Goal: Information Seeking & Learning: Learn about a topic

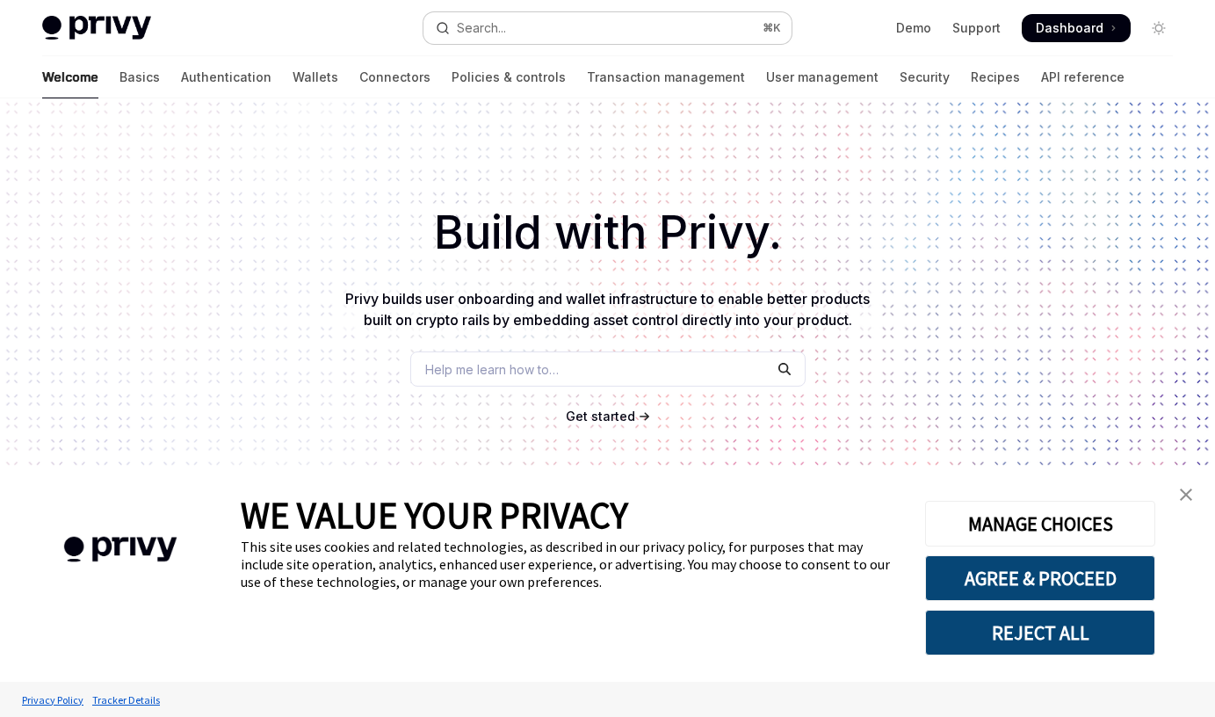
click at [546, 32] on button "Search... ⌘ K" at bounding box center [607, 28] width 367 height 32
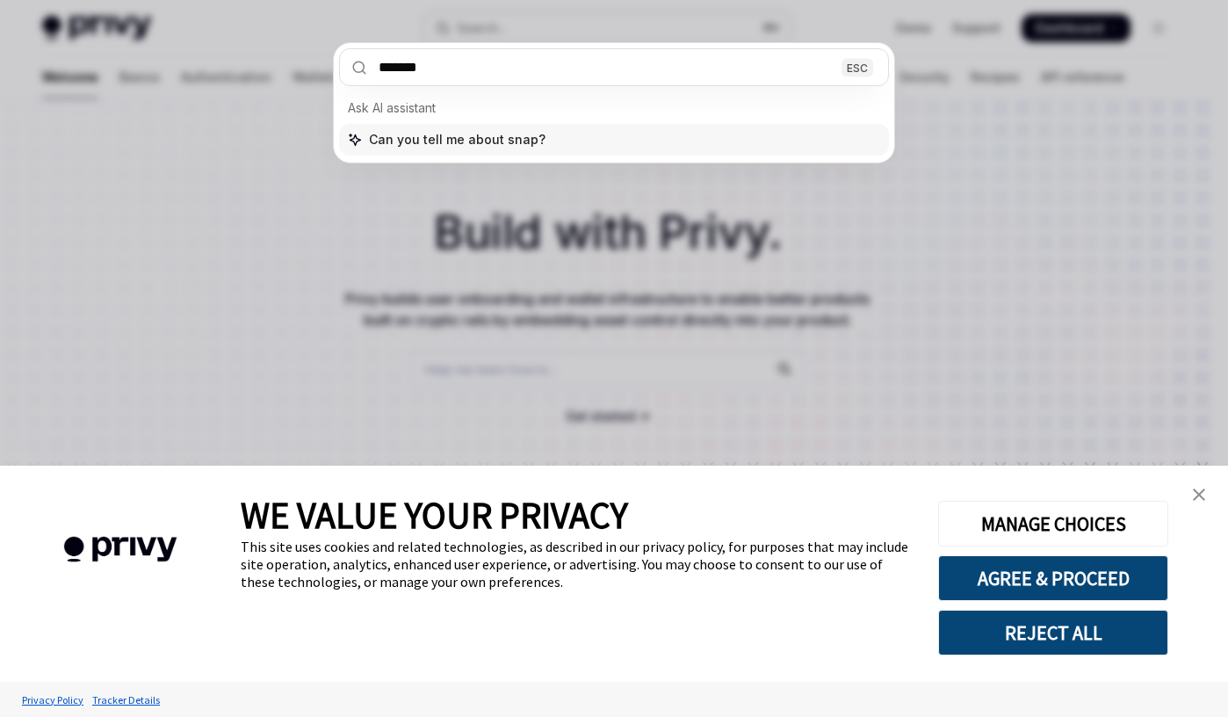
type input "********"
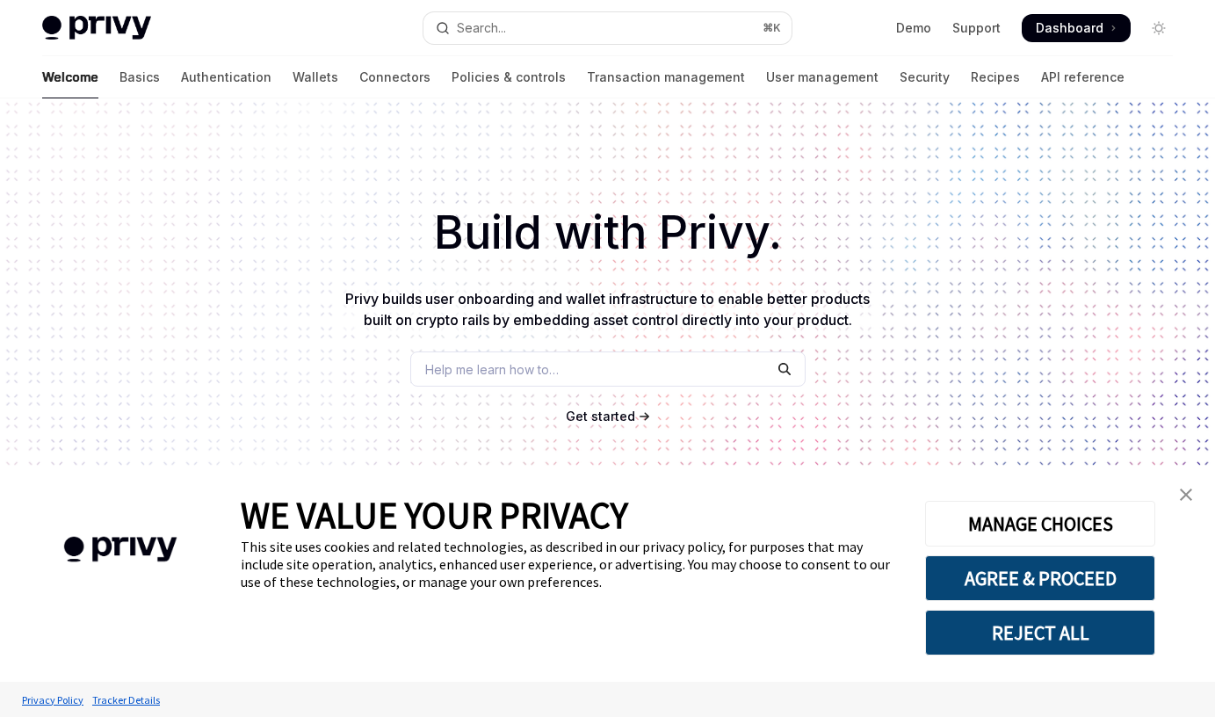
type textarea "*"
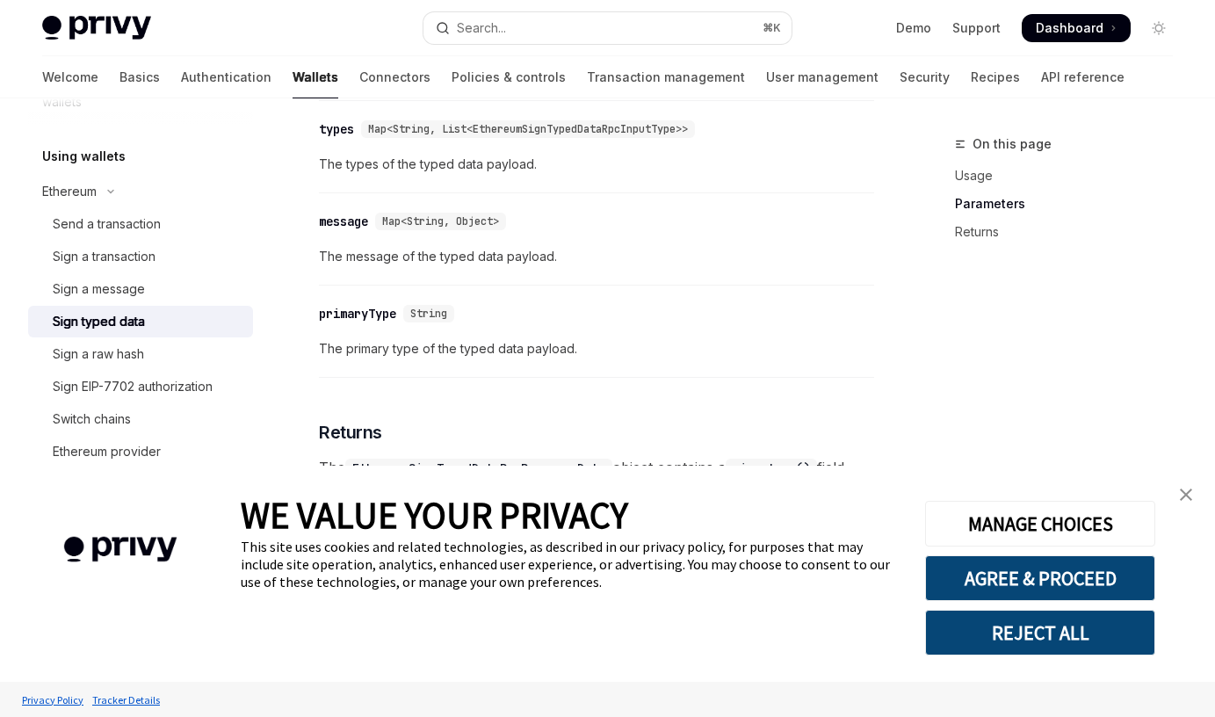
scroll to position [2032, 0]
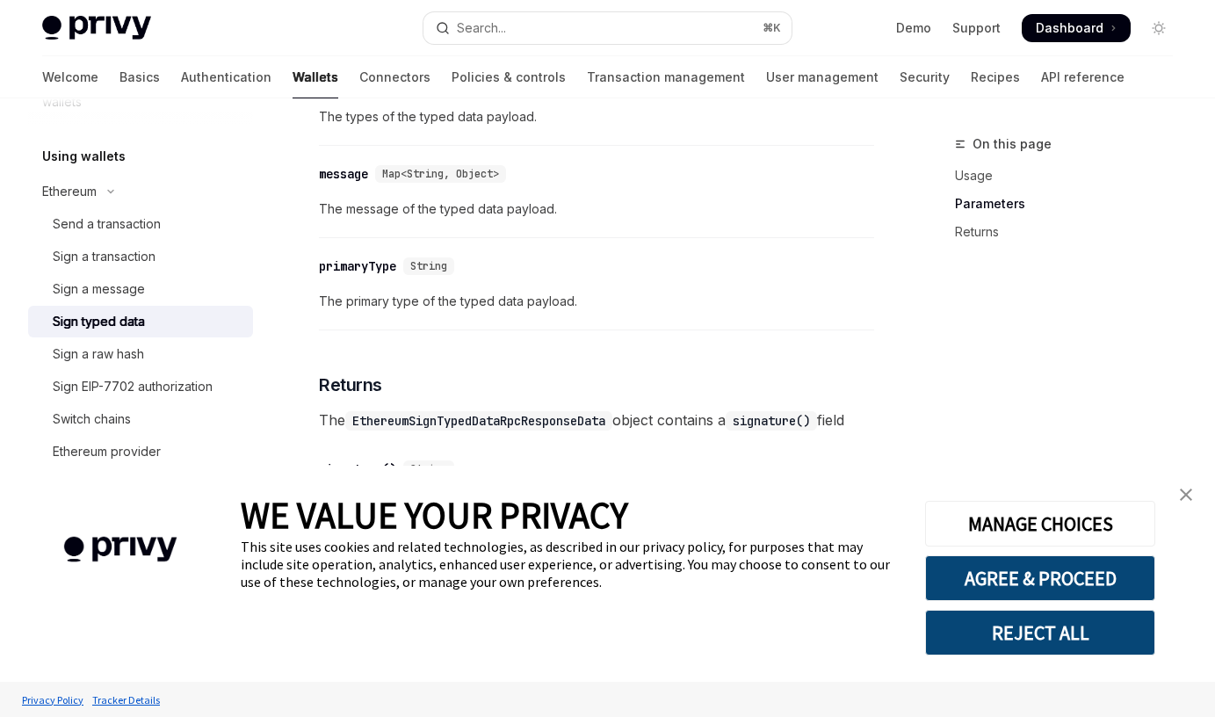
click at [1038, 641] on button "REJECT ALL" at bounding box center [1040, 633] width 230 height 46
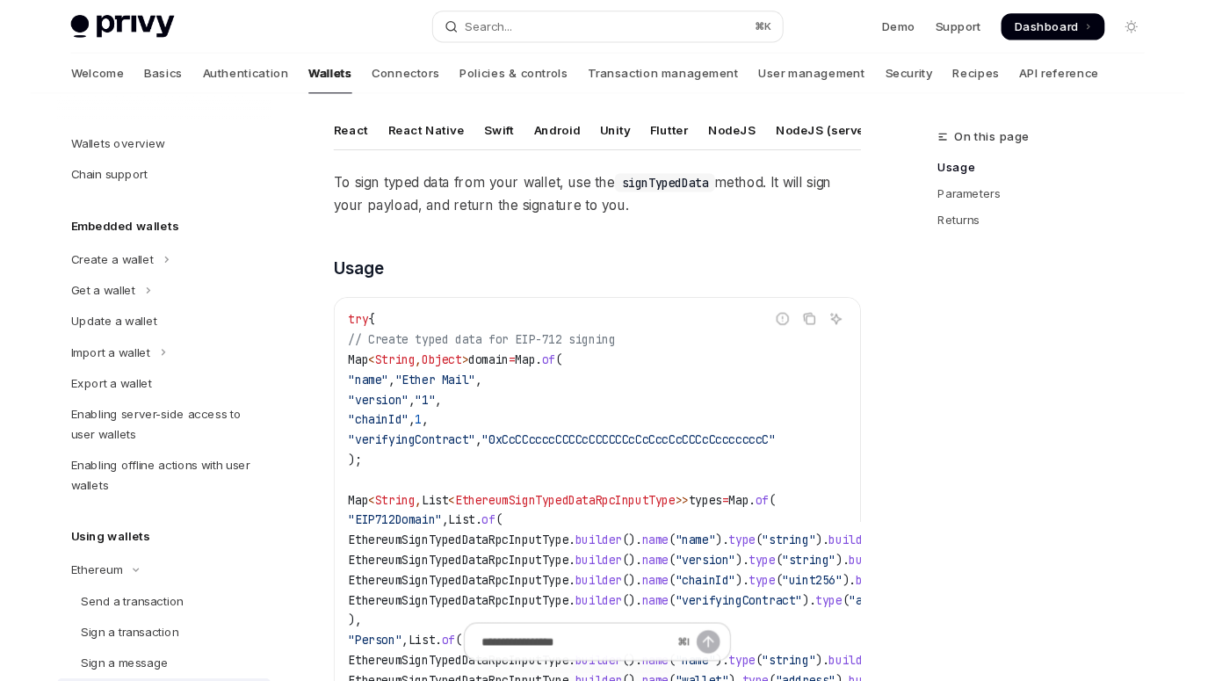
scroll to position [409, 0]
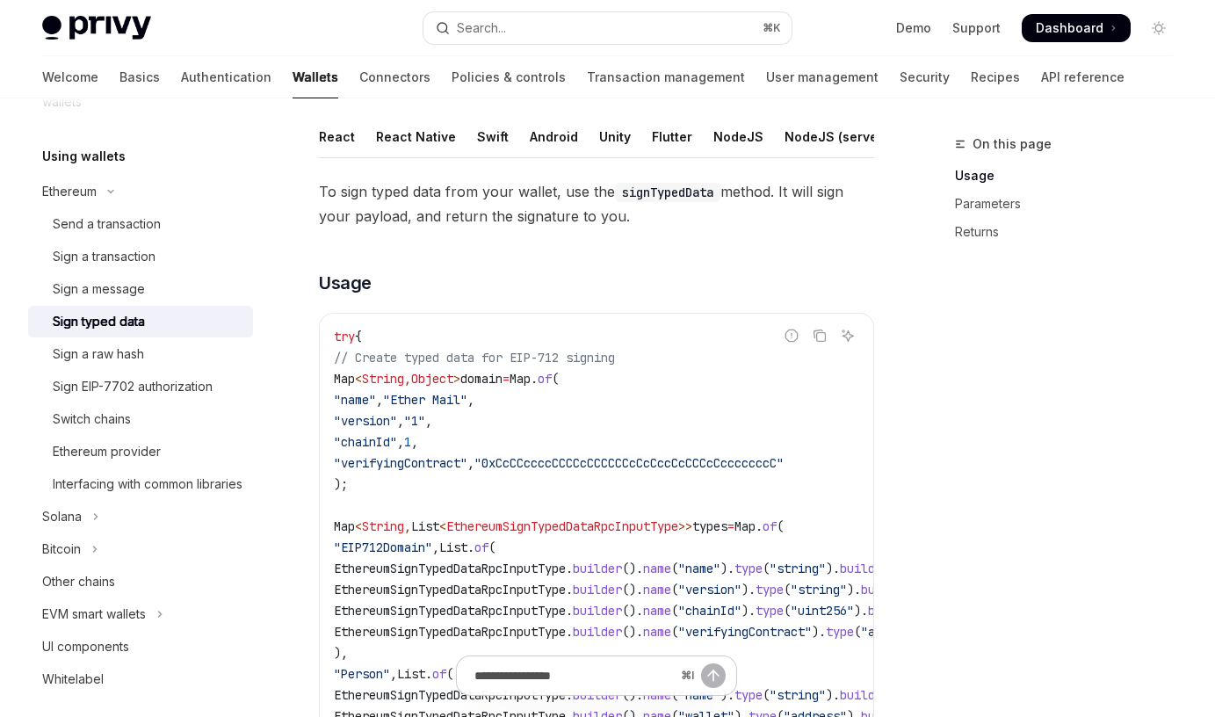
type textarea "*"
